Goal: Check status: Check status

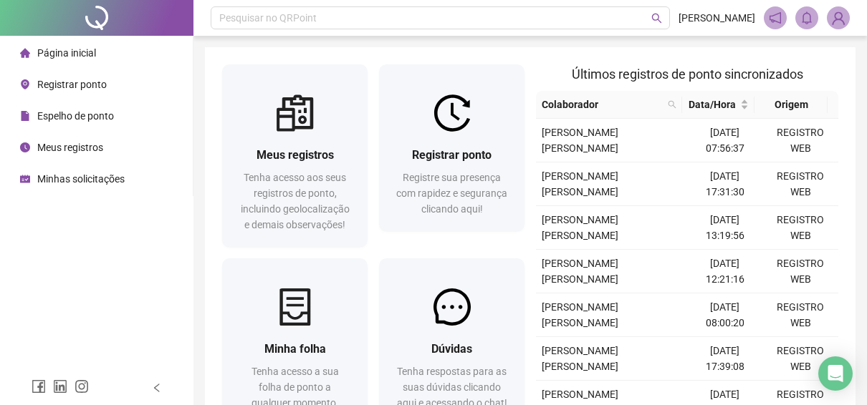
click at [108, 190] on div "Minhas solicitações" at bounding box center [72, 179] width 105 height 29
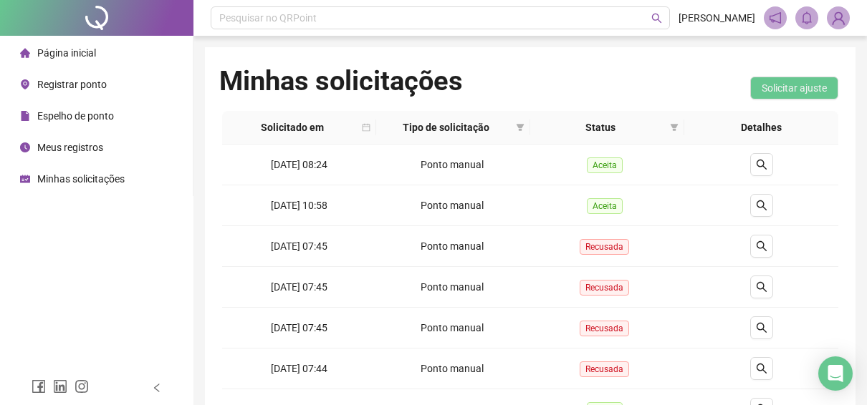
drag, startPoint x: 100, startPoint y: 140, endPoint x: 108, endPoint y: 135, distance: 10.0
click at [100, 140] on div "Meus registros" at bounding box center [61, 147] width 83 height 29
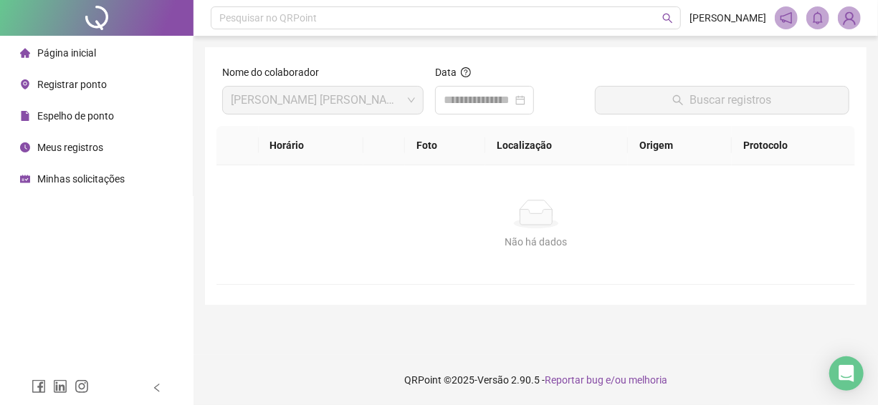
click at [84, 115] on span "Espelho de ponto" at bounding box center [75, 115] width 77 height 11
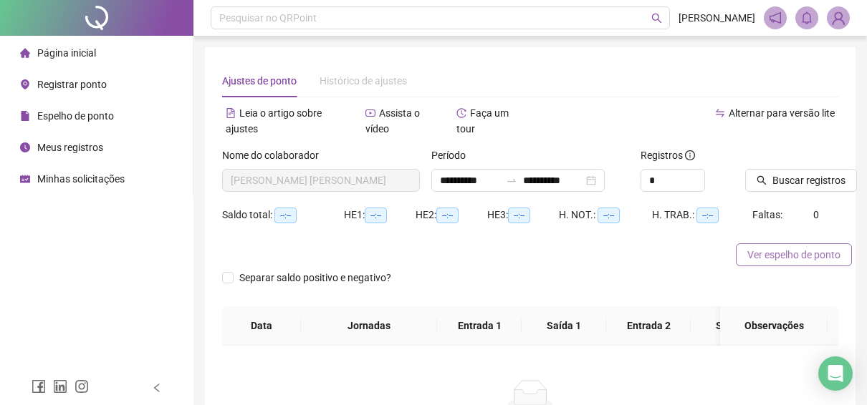
type input "**********"
click at [801, 251] on span "Ver espelho de ponto" at bounding box center [793, 255] width 93 height 16
